Goal: Information Seeking & Learning: Learn about a topic

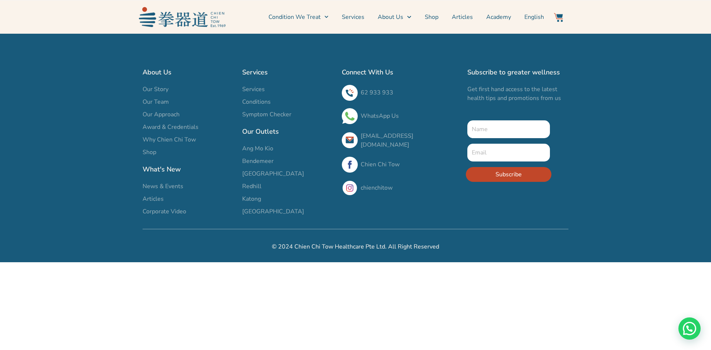
click at [257, 148] on span "Ang Mo Kio" at bounding box center [257, 148] width 31 height 9
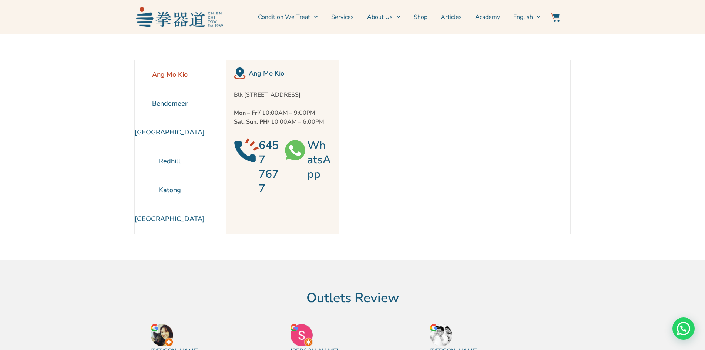
click at [187, 17] on img at bounding box center [179, 17] width 87 height 20
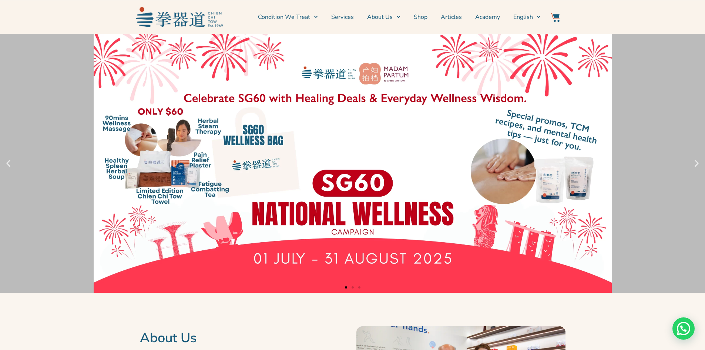
click at [388, 129] on link "1 / 3" at bounding box center [352, 163] width 705 height 259
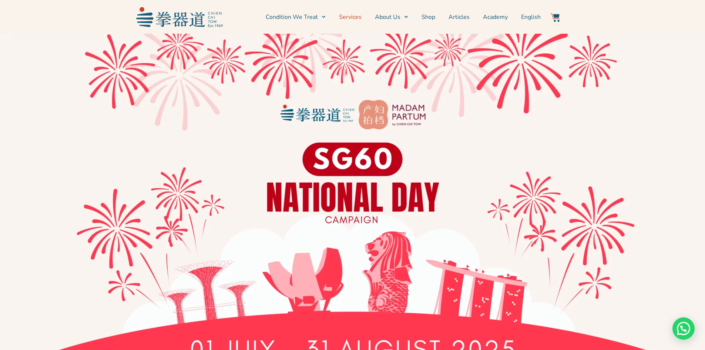
click at [357, 16] on link "Services" at bounding box center [350, 17] width 23 height 19
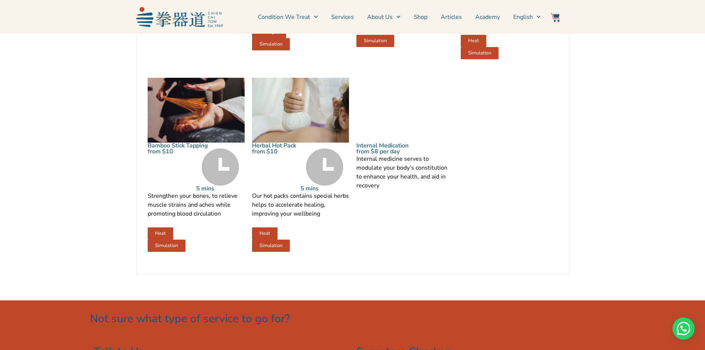
scroll to position [962, 0]
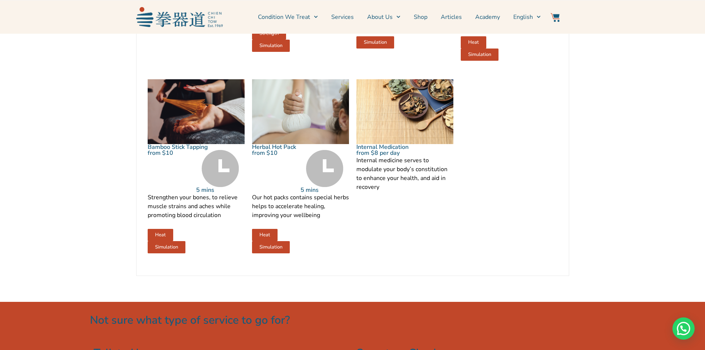
click at [313, 133] on img at bounding box center [300, 111] width 97 height 65
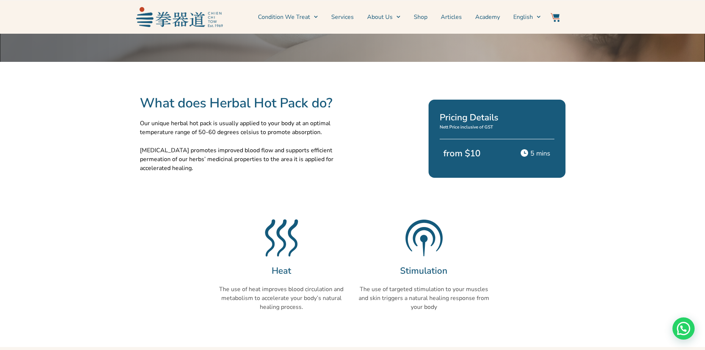
scroll to position [185, 0]
